Goal: Task Accomplishment & Management: Manage account settings

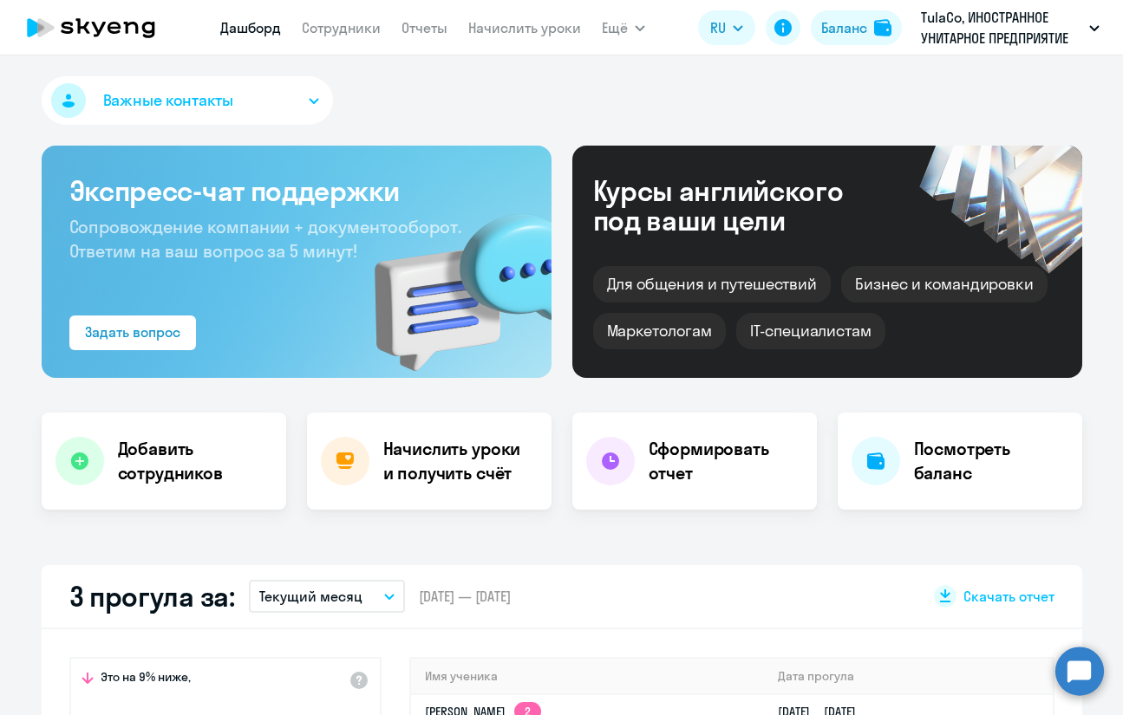
select select "30"
click at [537, 21] on link "Начислить уроки" at bounding box center [524, 27] width 113 height 17
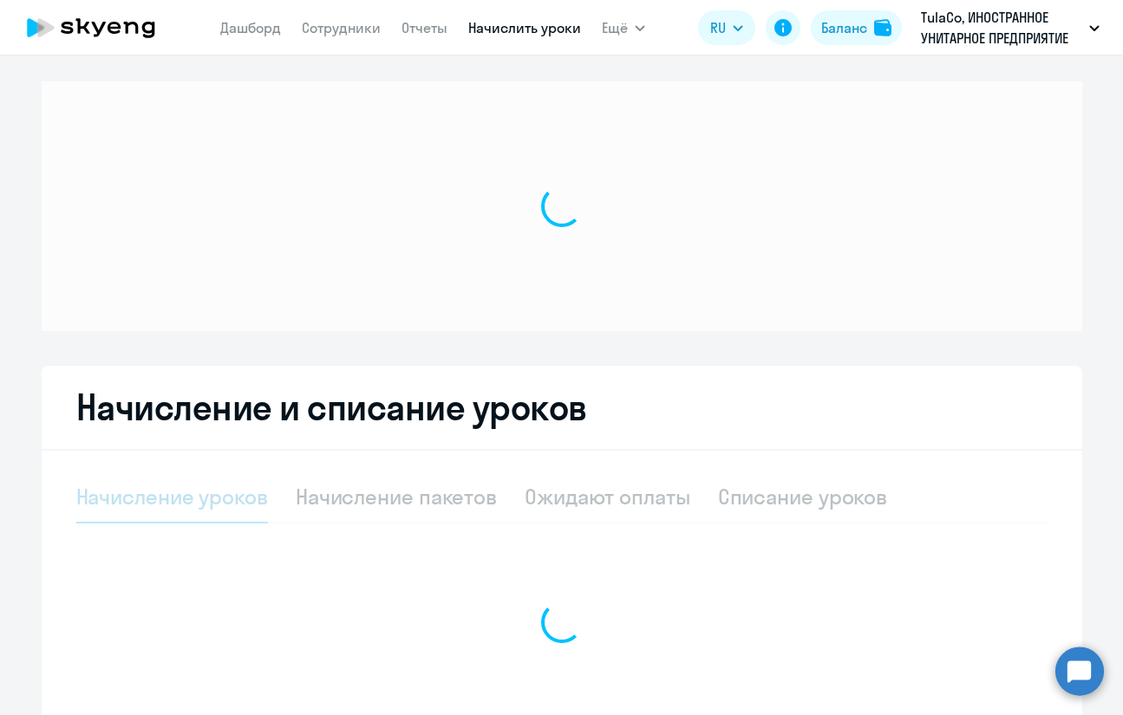
select select "10"
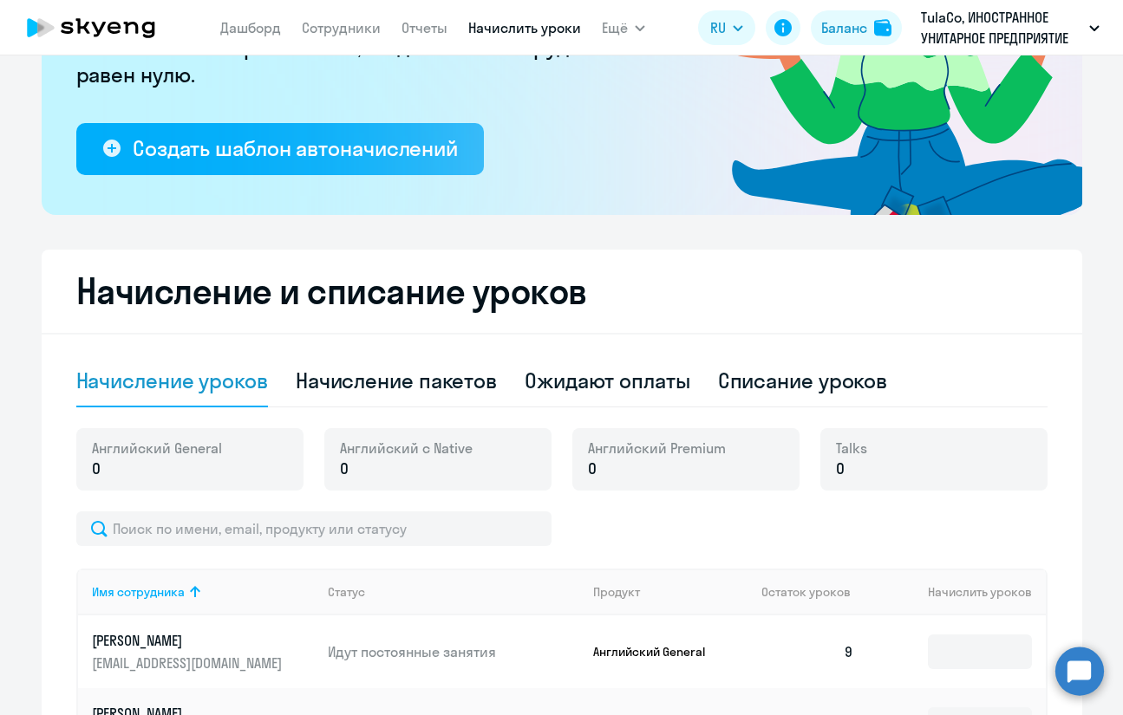
scroll to position [433, 0]
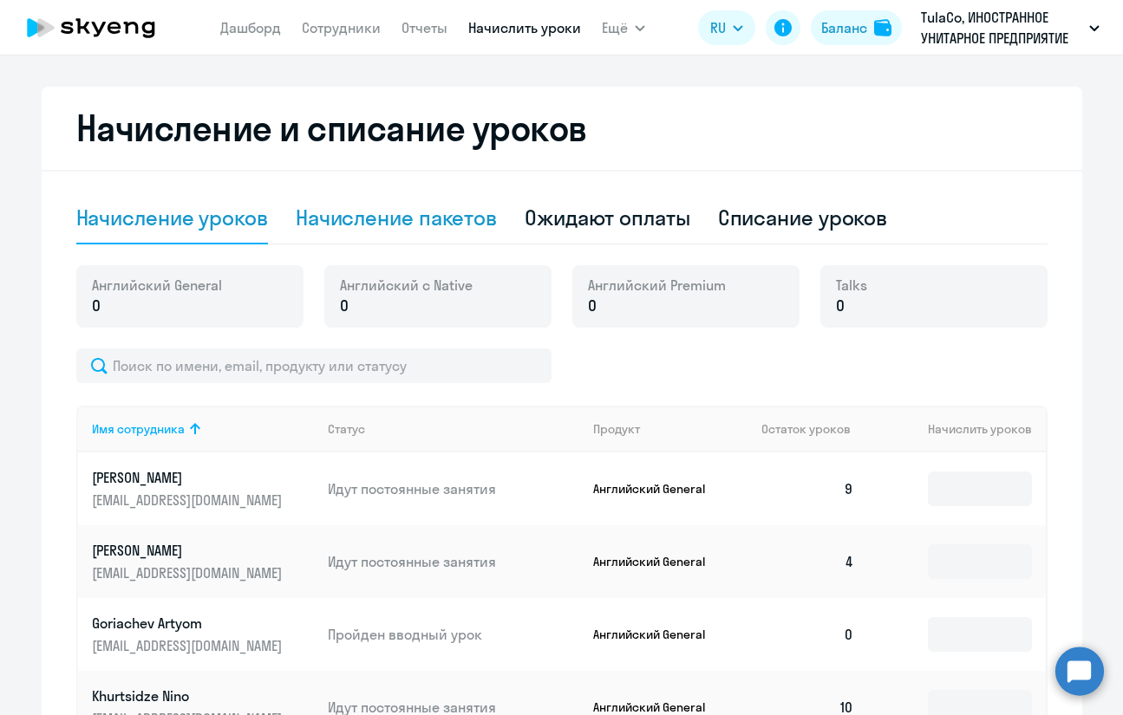
click at [470, 226] on div "Начисление пакетов" at bounding box center [396, 218] width 201 height 28
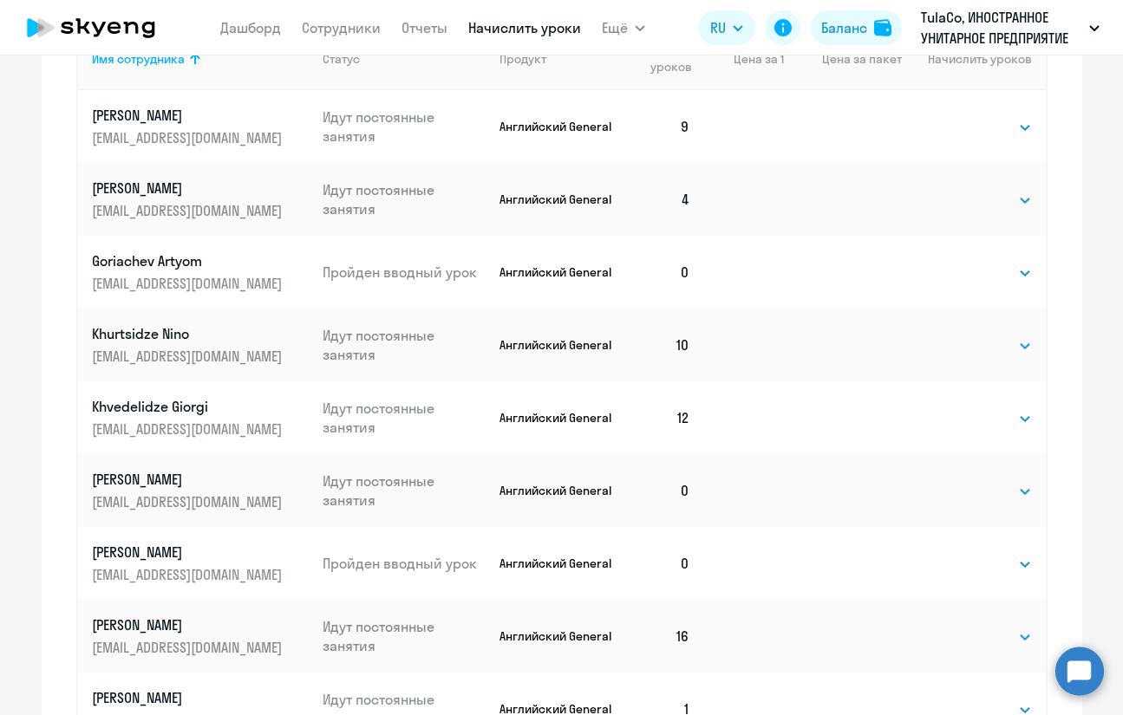
scroll to position [694, 0]
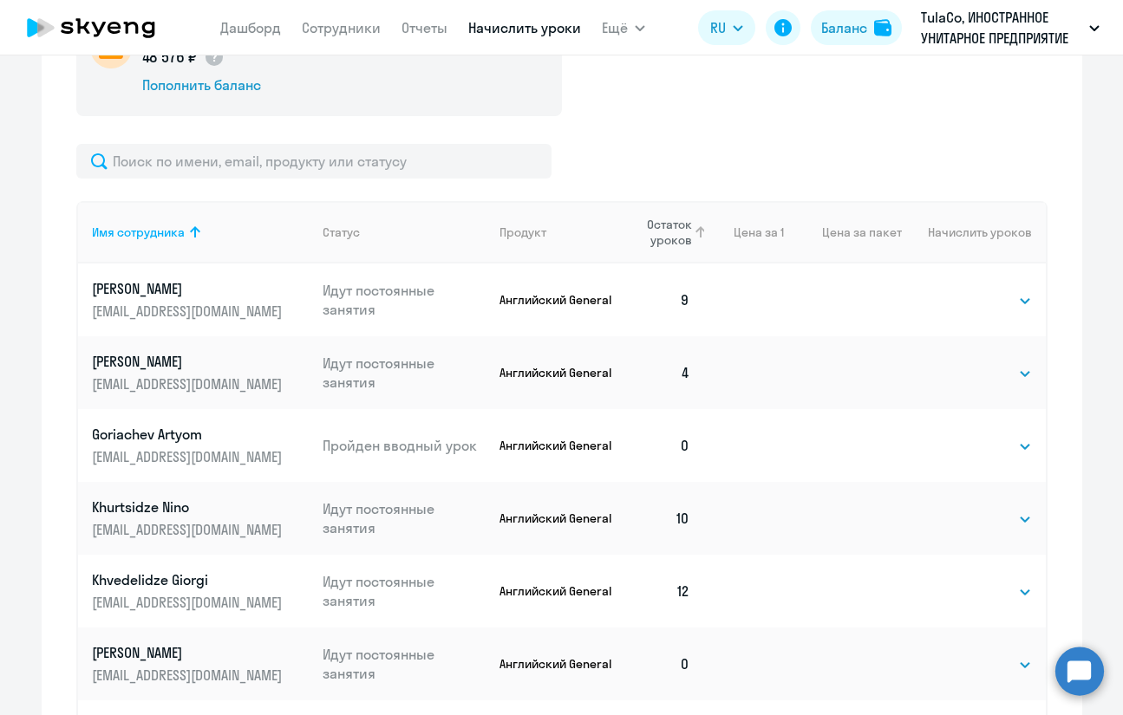
click at [670, 227] on span "Остаток уроков" at bounding box center [661, 232] width 62 height 31
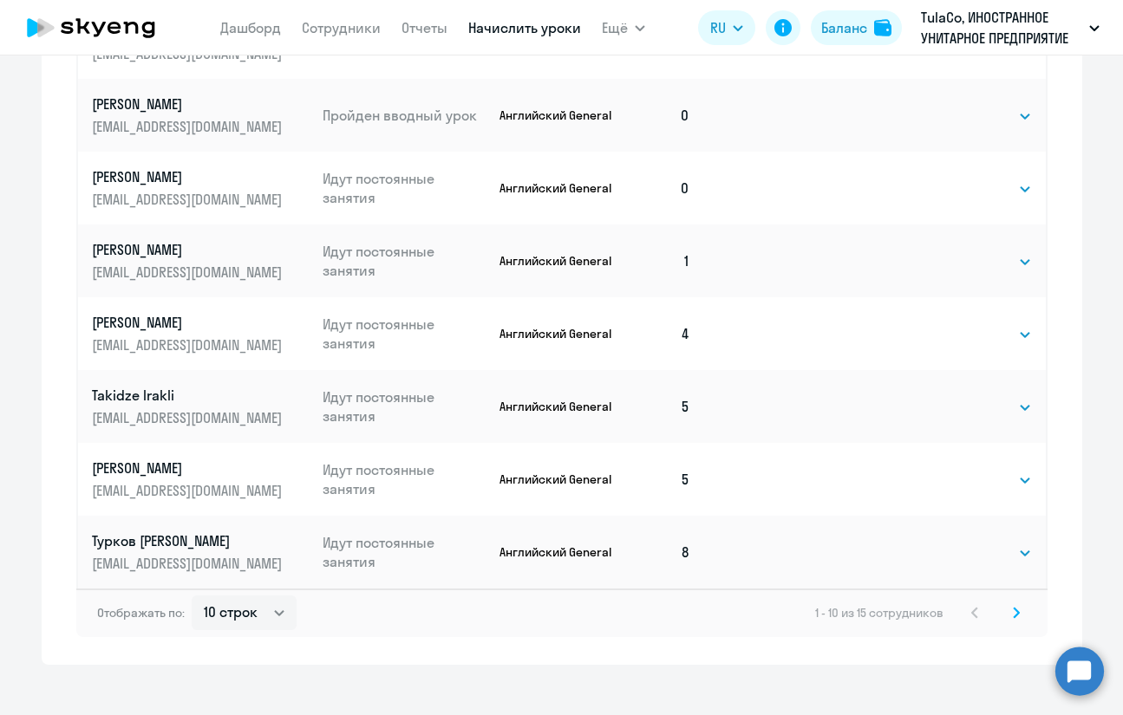
scroll to position [1116, 0]
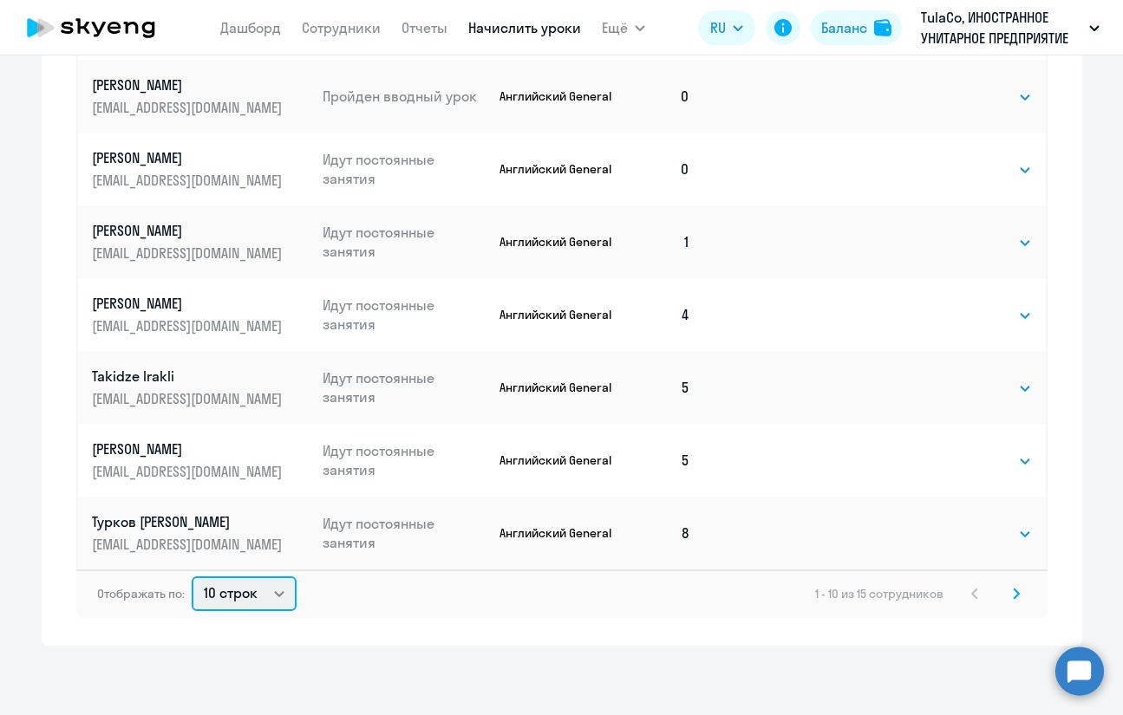
click at [286, 588] on select "10 строк 30 строк 50 строк" at bounding box center [244, 594] width 105 height 35
select select "30"
click at [192, 577] on select "10 строк 30 строк 50 строк" at bounding box center [244, 594] width 105 height 35
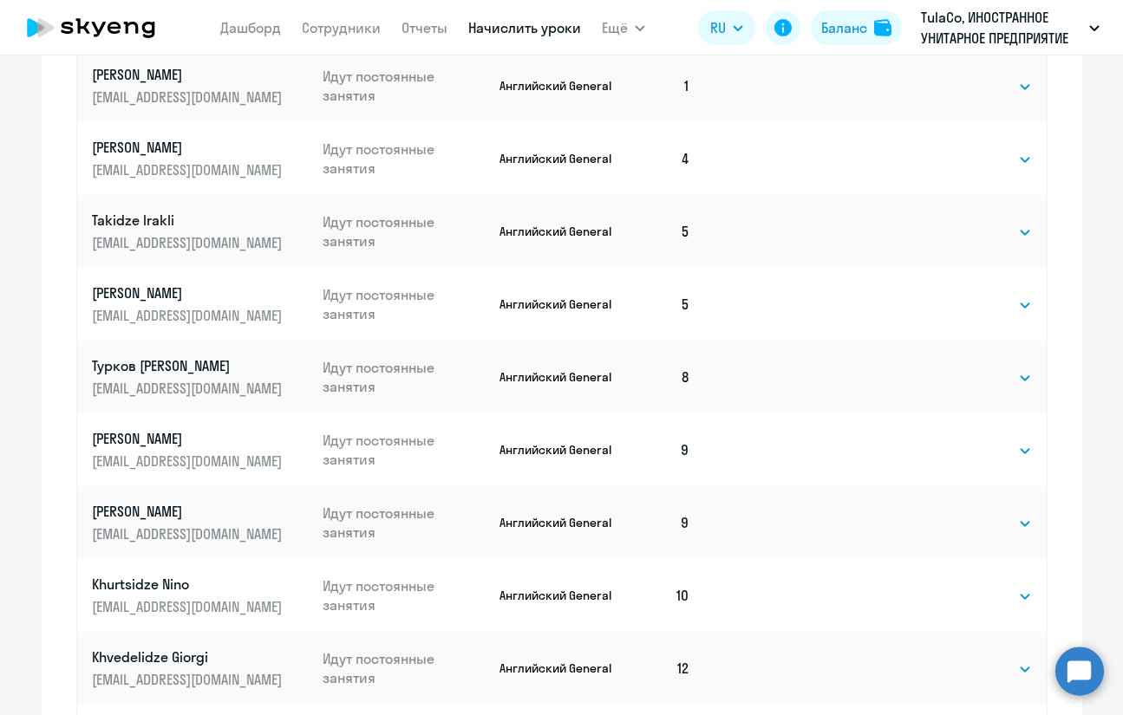
scroll to position [0, 0]
